Goal: Check status: Check status

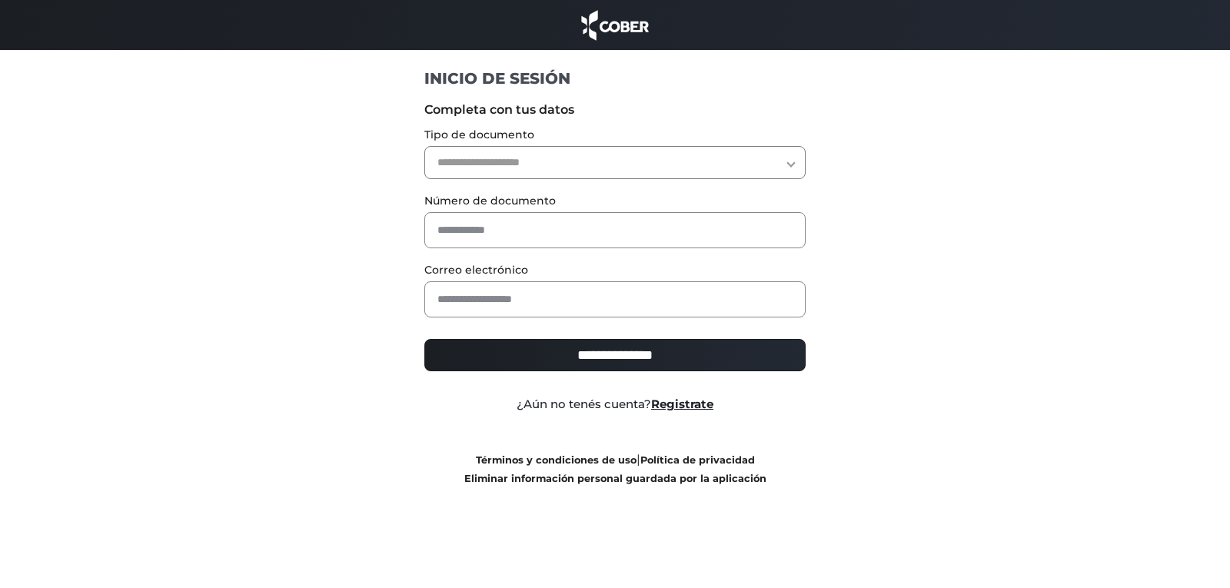
click at [634, 161] on select "**********" at bounding box center [615, 162] width 382 height 33
select select "***"
click at [424, 146] on select "**********" at bounding box center [615, 162] width 382 height 33
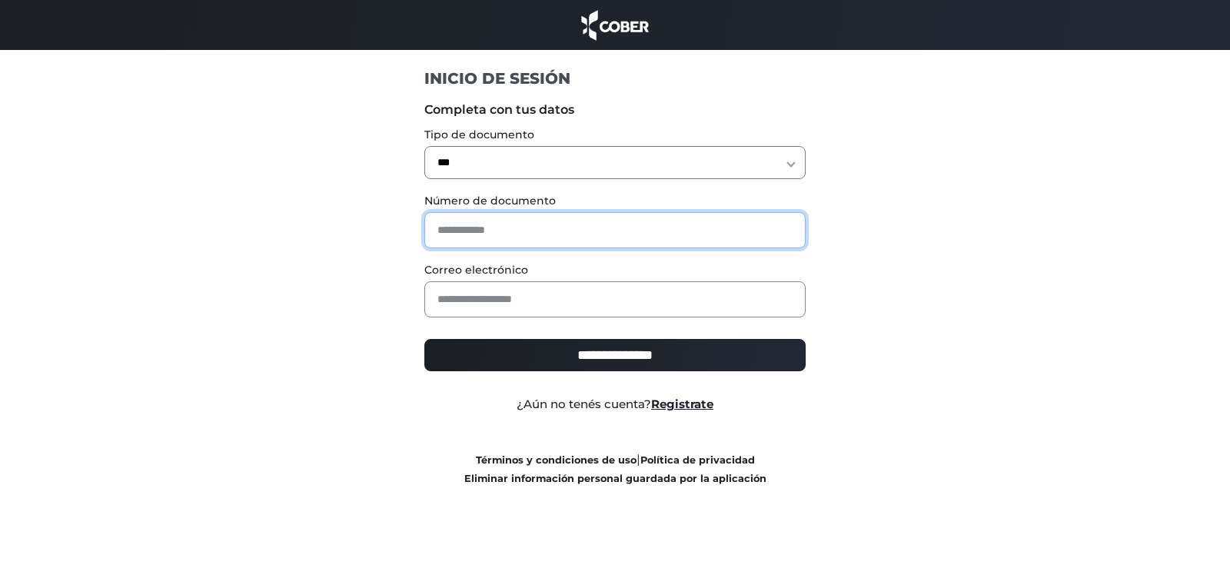
click at [597, 230] on input "text" at bounding box center [615, 230] width 382 height 36
type input "********"
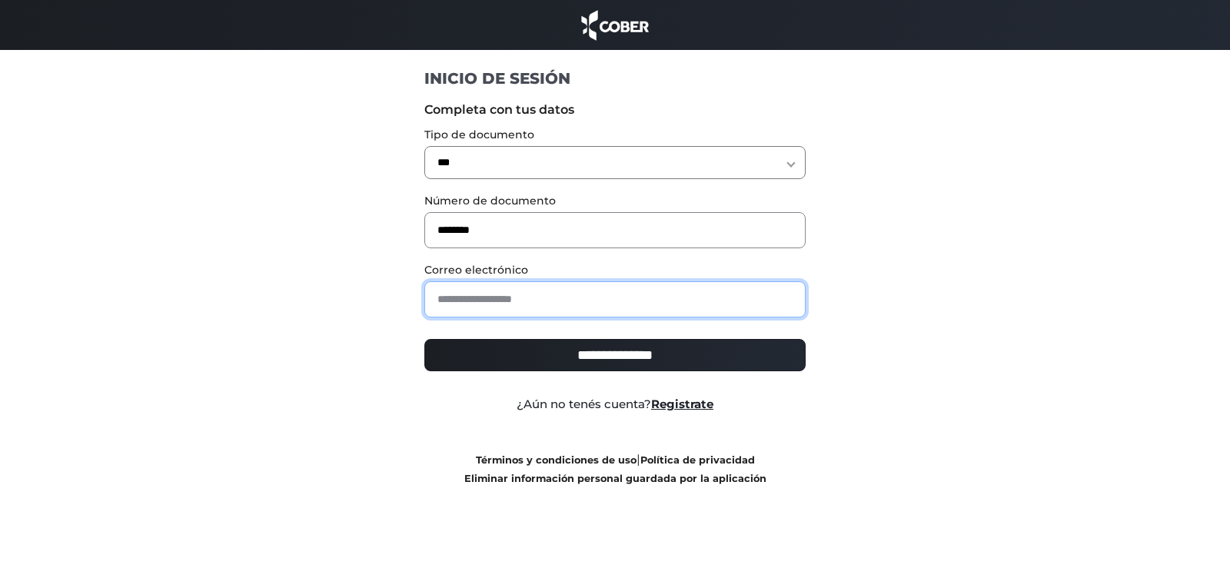
click at [559, 298] on input "email" at bounding box center [615, 299] width 382 height 36
type input "**********"
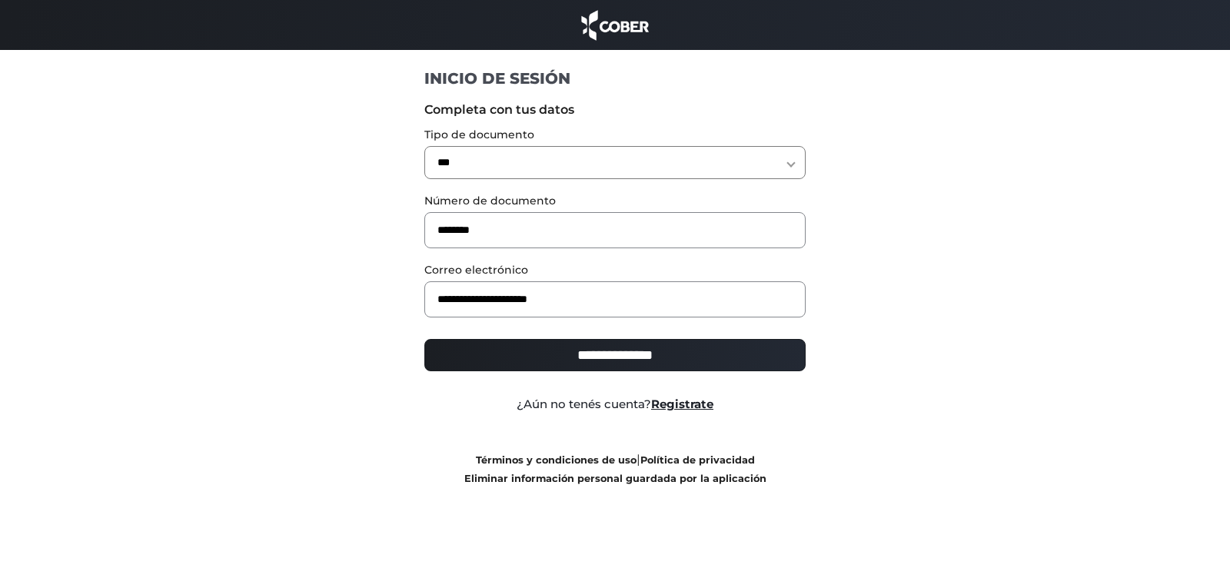
click at [611, 355] on input "**********" at bounding box center [615, 355] width 382 height 32
type input "**********"
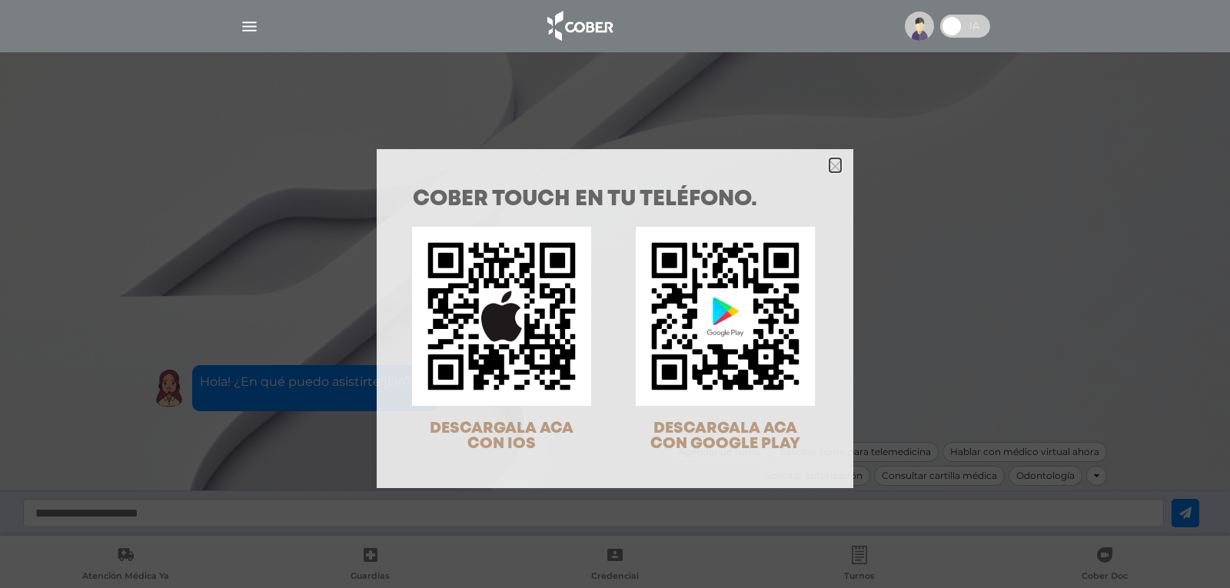
click at [830, 164] on icon "Close" at bounding box center [836, 167] width 12 height 12
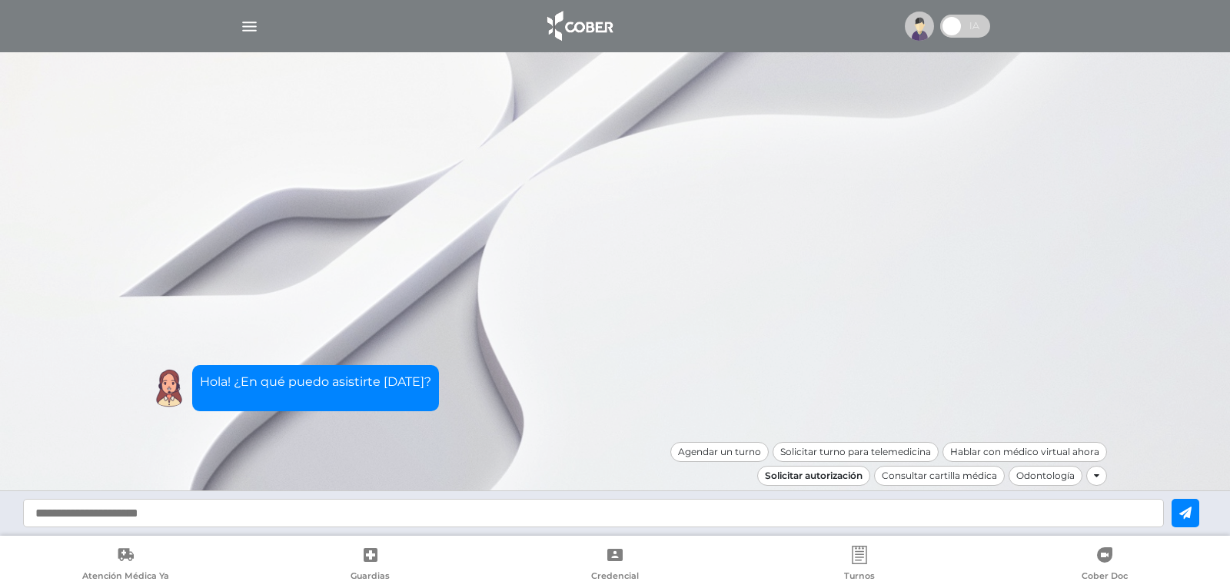
click at [810, 471] on div "Solicitar autorización" at bounding box center [813, 476] width 113 height 20
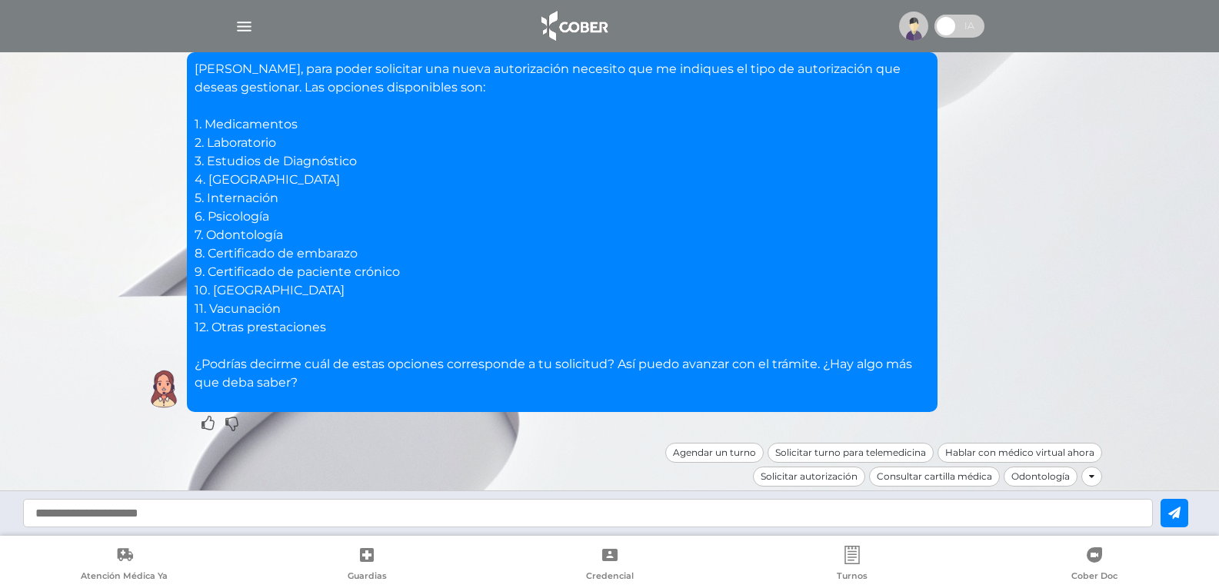
scroll to position [141, 0]
click at [250, 120] on p "María Sonia, para poder solicitar una nueva autorización necesito que me indiqu…" at bounding box center [562, 225] width 735 height 332
click at [129, 512] on input "text" at bounding box center [588, 513] width 1130 height 28
type input "*"
click at [1180, 507] on icon at bounding box center [1174, 513] width 12 height 12
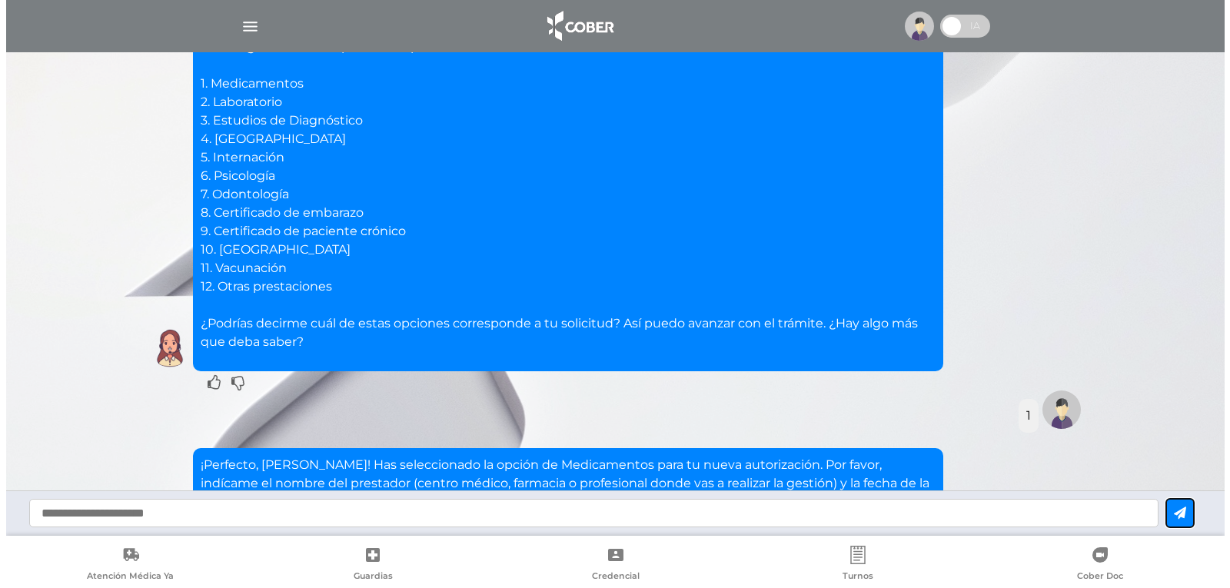
scroll to position [107, 0]
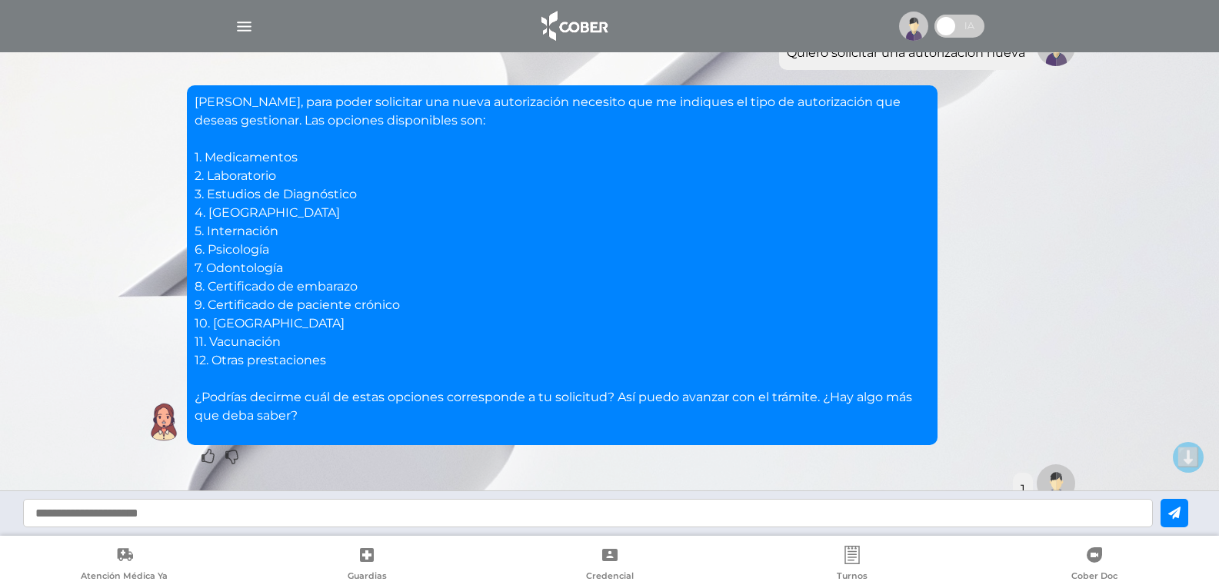
click at [247, 28] on img "button" at bounding box center [244, 26] width 19 height 19
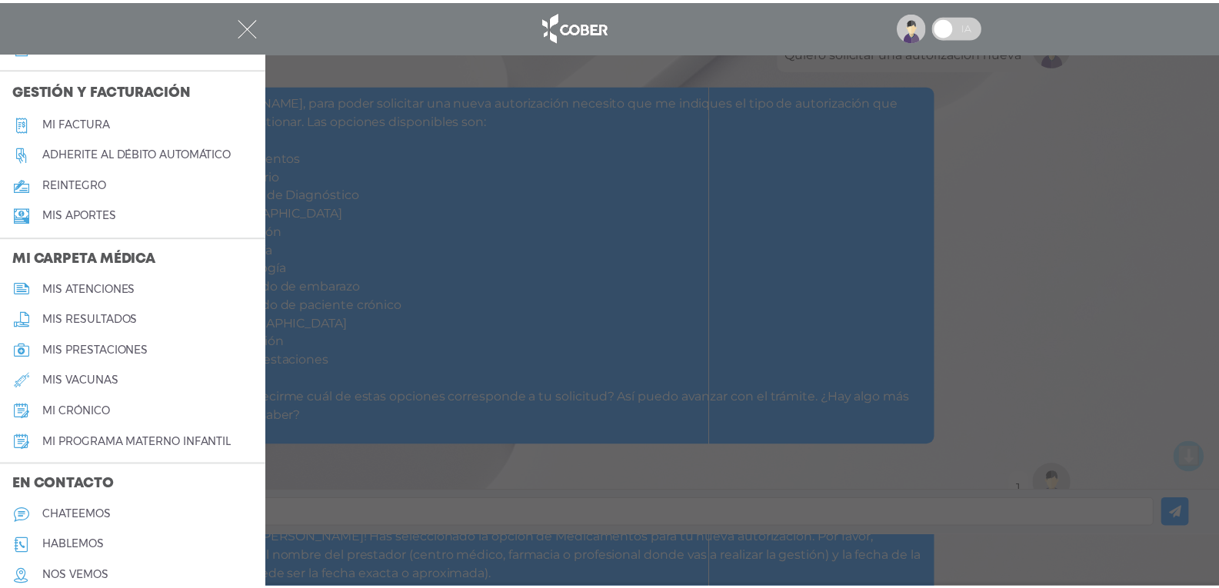
scroll to position [444, 0]
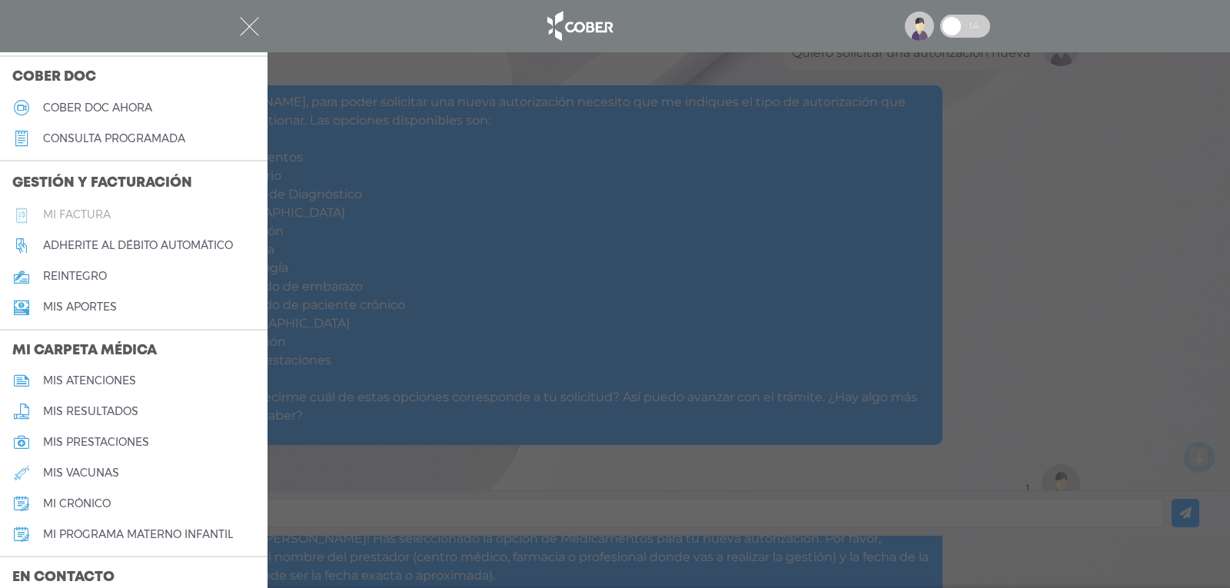
click at [88, 220] on h5 "Mi factura" at bounding box center [77, 214] width 68 height 13
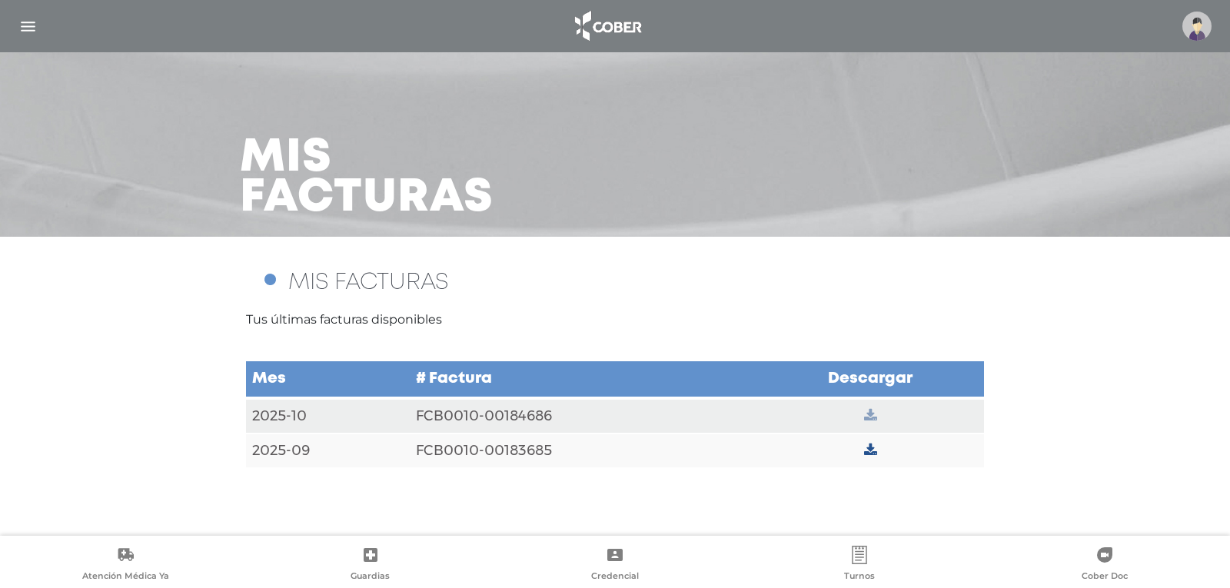
click at [873, 414] on icon at bounding box center [870, 416] width 13 height 14
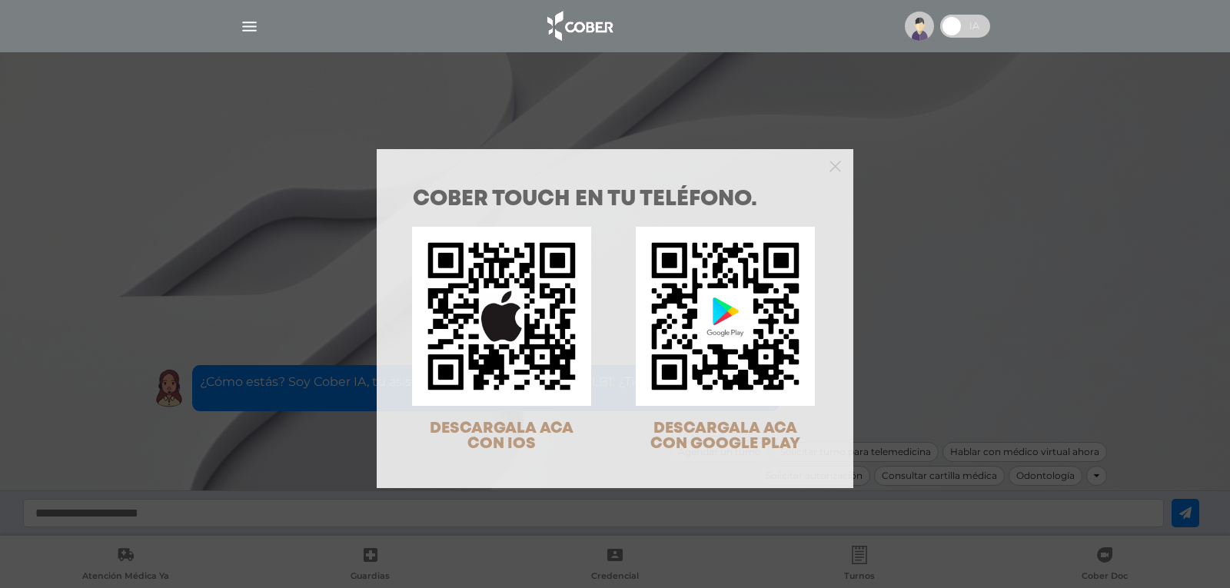
click at [823, 165] on div at bounding box center [615, 164] width 477 height 31
click at [830, 166] on icon "Close" at bounding box center [836, 167] width 12 height 12
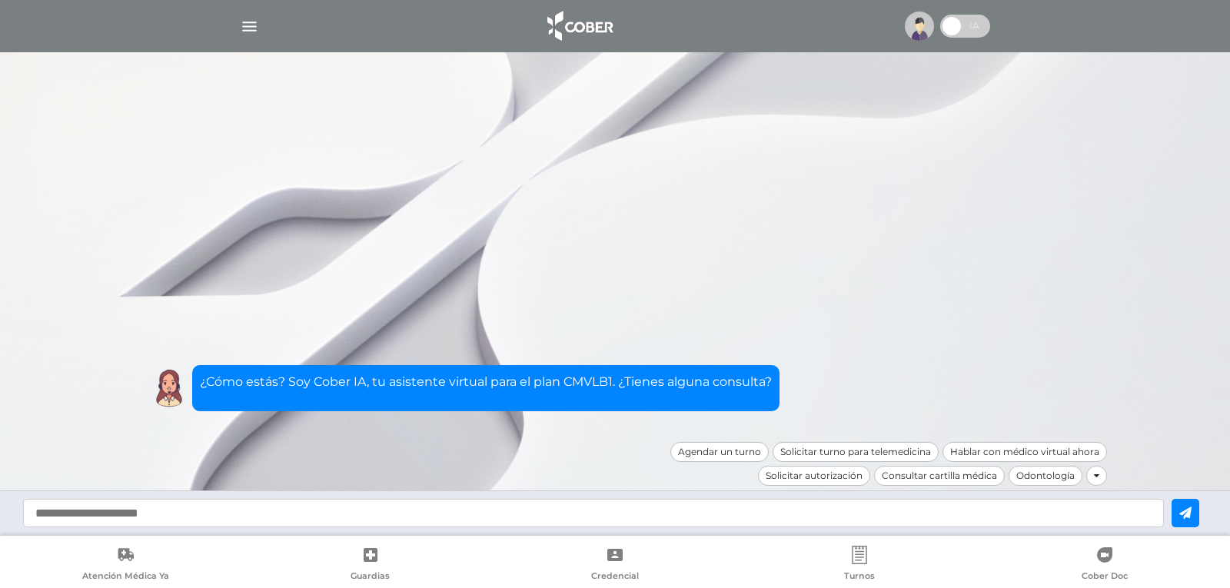
click at [251, 26] on img "button" at bounding box center [249, 26] width 19 height 19
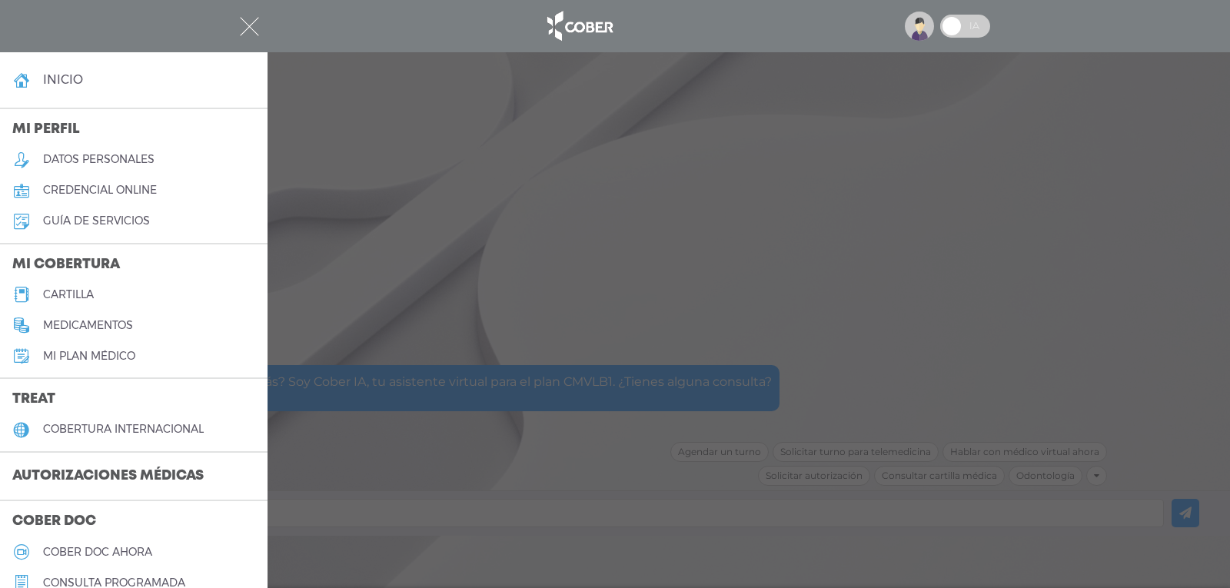
click at [104, 475] on h3 "Autorizaciones médicas" at bounding box center [108, 476] width 216 height 29
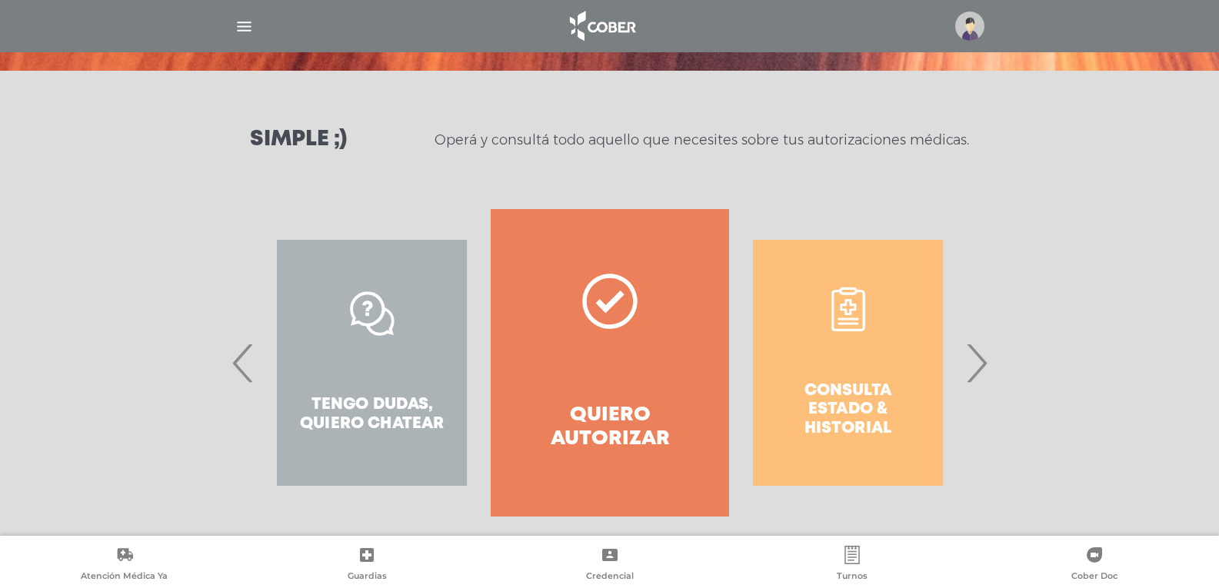
scroll to position [184, 0]
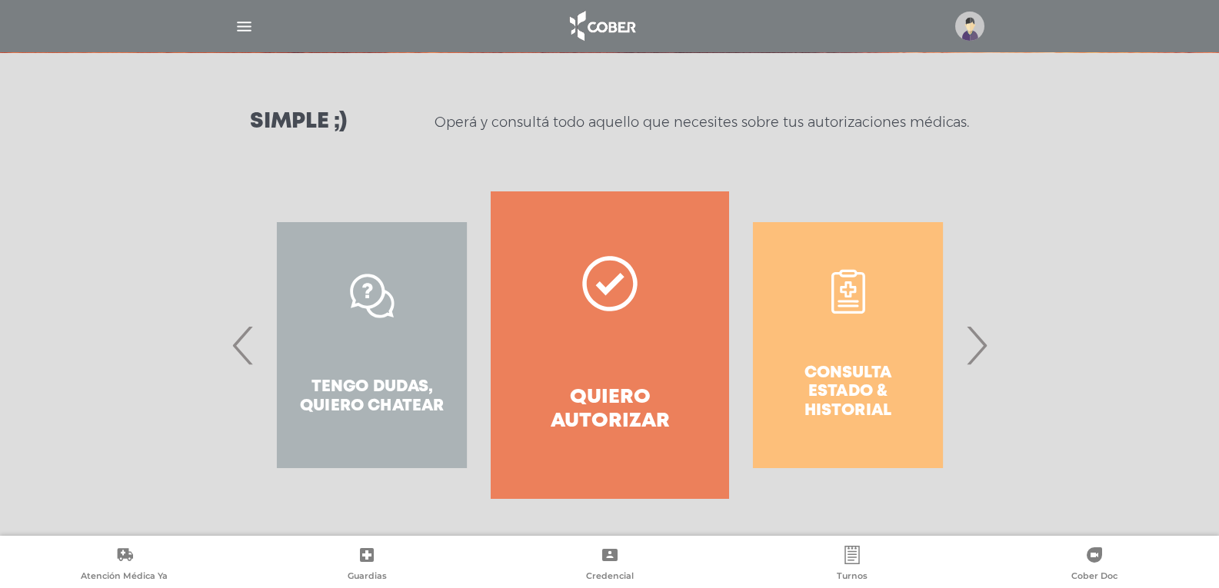
click at [798, 374] on div "Consulta estado & historial" at bounding box center [848, 345] width 238 height 308
click at [833, 373] on div "Consulta estado & historial" at bounding box center [848, 345] width 238 height 308
click at [850, 304] on div "Consulta estado & historial" at bounding box center [848, 345] width 238 height 308
click at [825, 378] on div "Consulta estado & historial" at bounding box center [848, 345] width 238 height 308
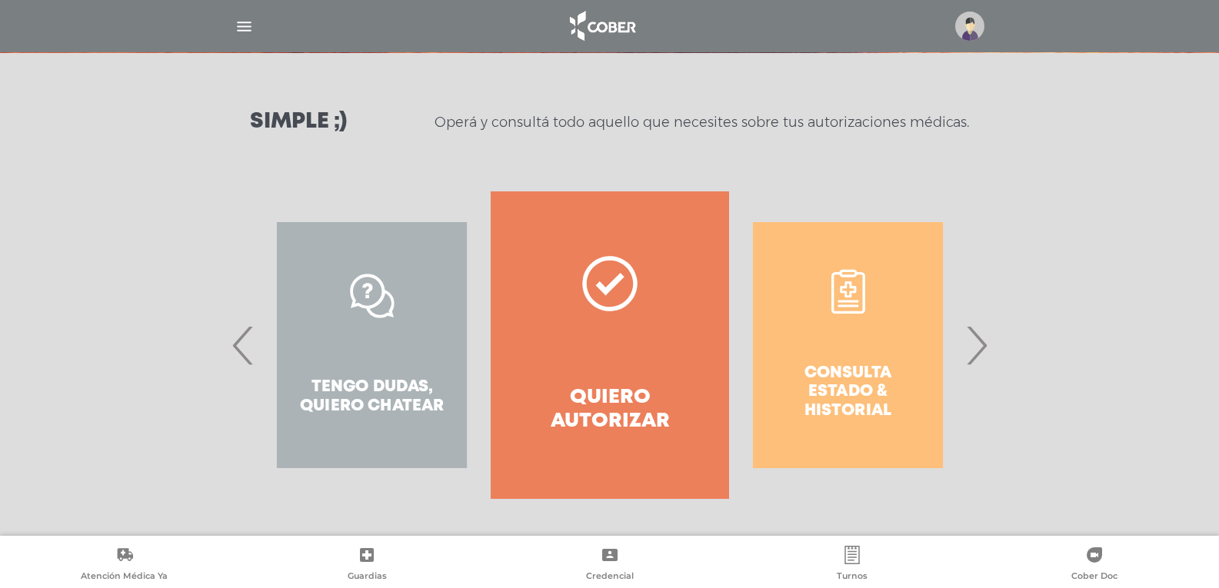
click at [825, 378] on div "Consulta estado & historial" at bounding box center [848, 345] width 238 height 308
click at [849, 293] on div "Consulta estado & historial" at bounding box center [848, 345] width 238 height 308
click at [978, 341] on span "›" at bounding box center [976, 345] width 30 height 83
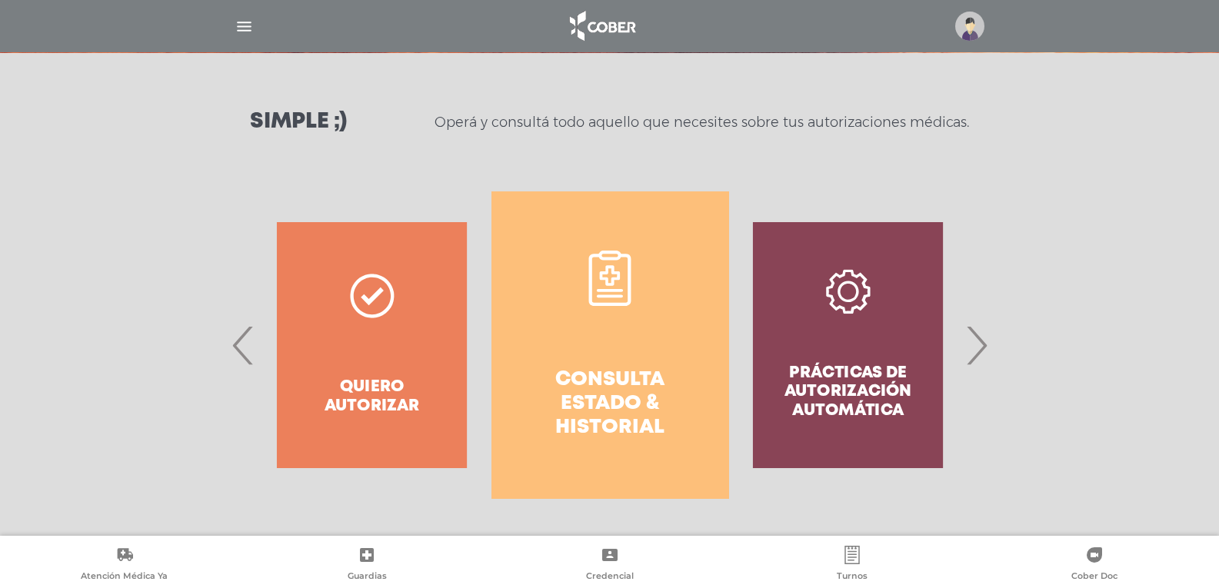
click at [626, 338] on link "Consulta estado & historial" at bounding box center [610, 345] width 238 height 308
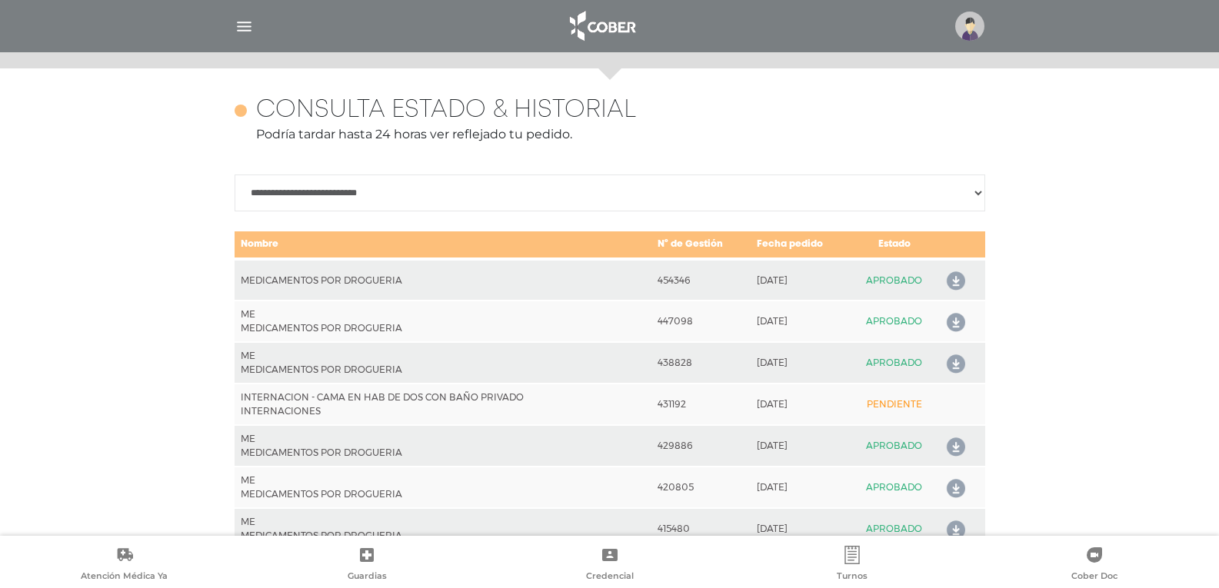
scroll to position [683, 0]
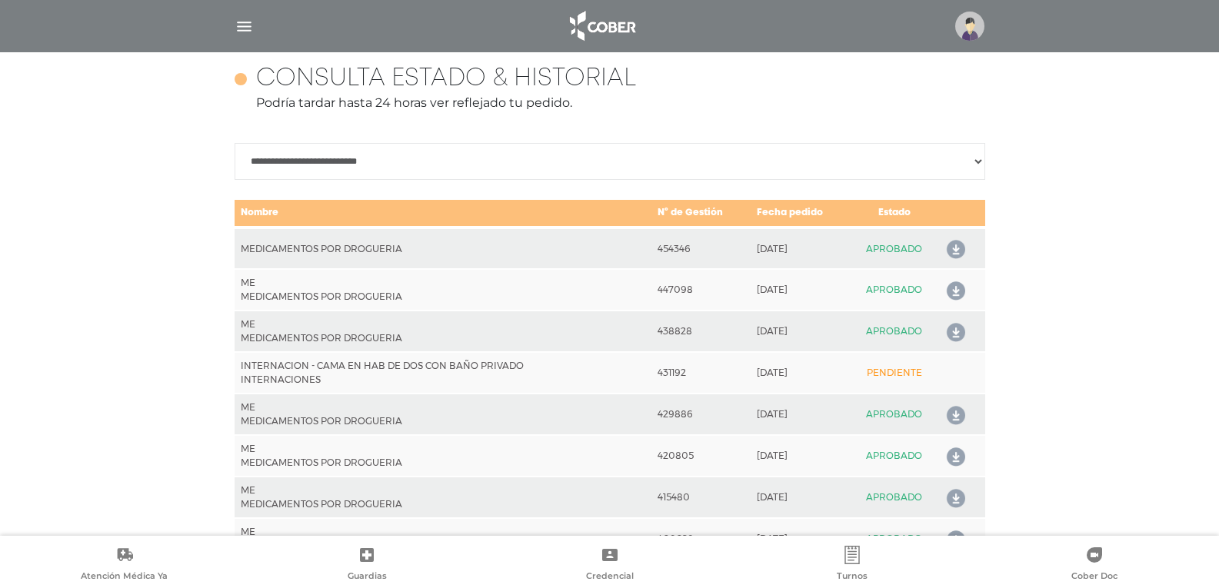
click at [950, 248] on icon at bounding box center [952, 250] width 25 height 25
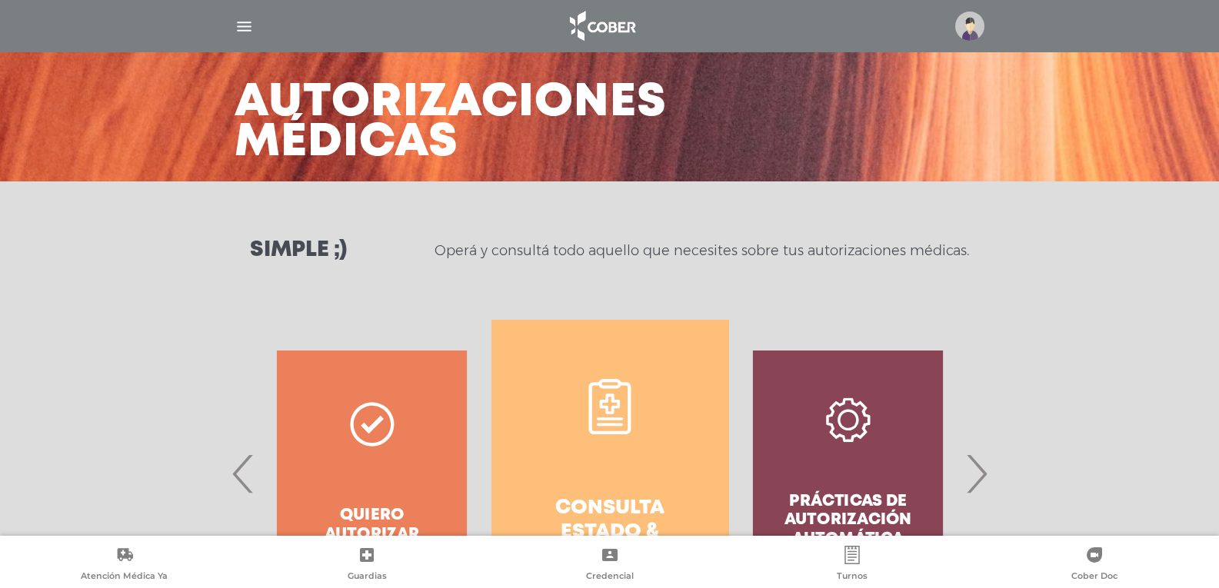
scroll to position [0, 0]
